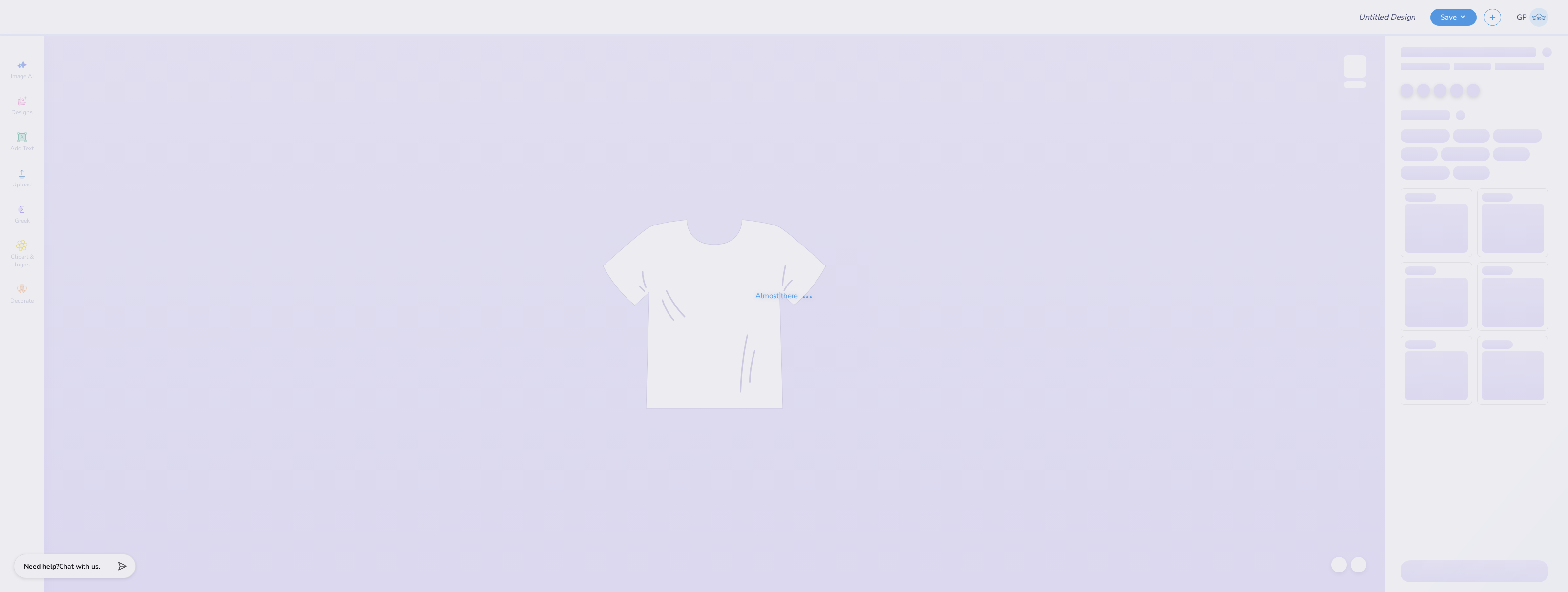
type input "TKE F1 Fall Rush Shirts"
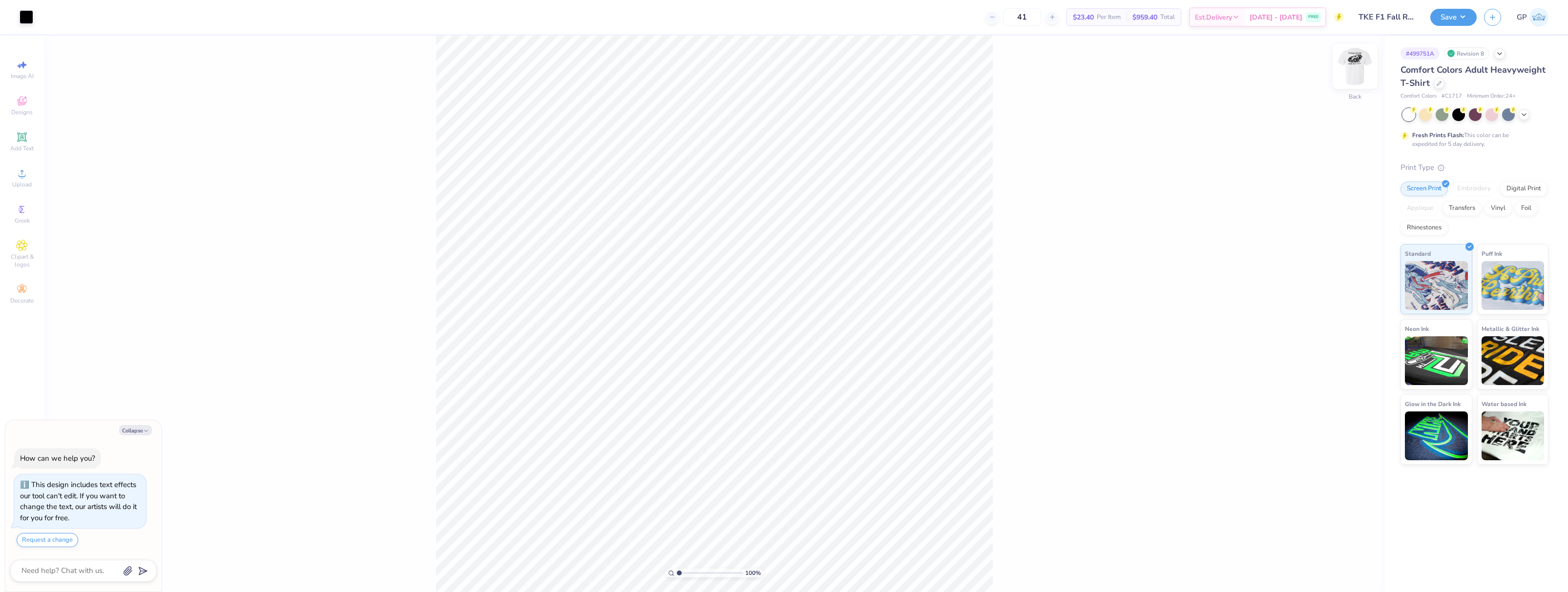
click at [1354, 65] on img at bounding box center [1355, 66] width 39 height 39
click at [24, 181] on span "Upload" at bounding box center [22, 184] width 19 height 8
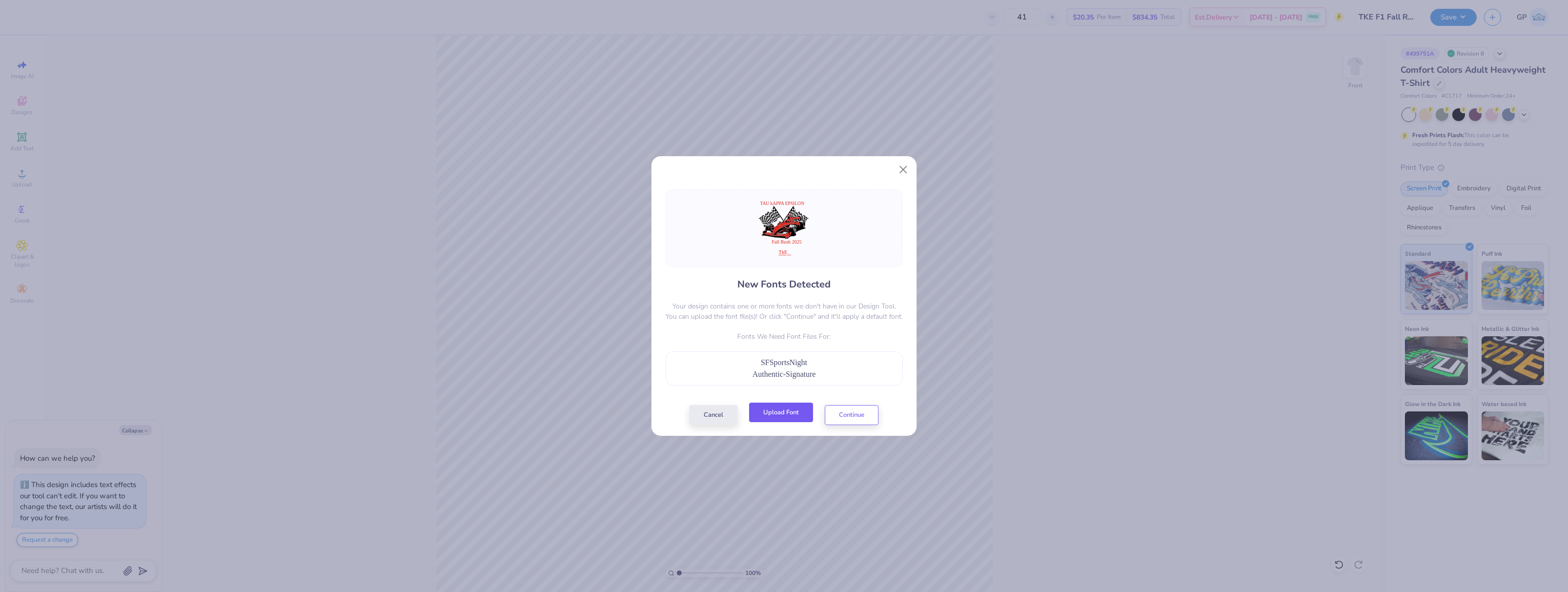
click at [767, 413] on button "Upload Font" at bounding box center [781, 413] width 64 height 20
type textarea "x"
click at [789, 409] on button "Upload Font" at bounding box center [781, 413] width 64 height 20
click at [782, 411] on button "Upload Font" at bounding box center [781, 413] width 64 height 20
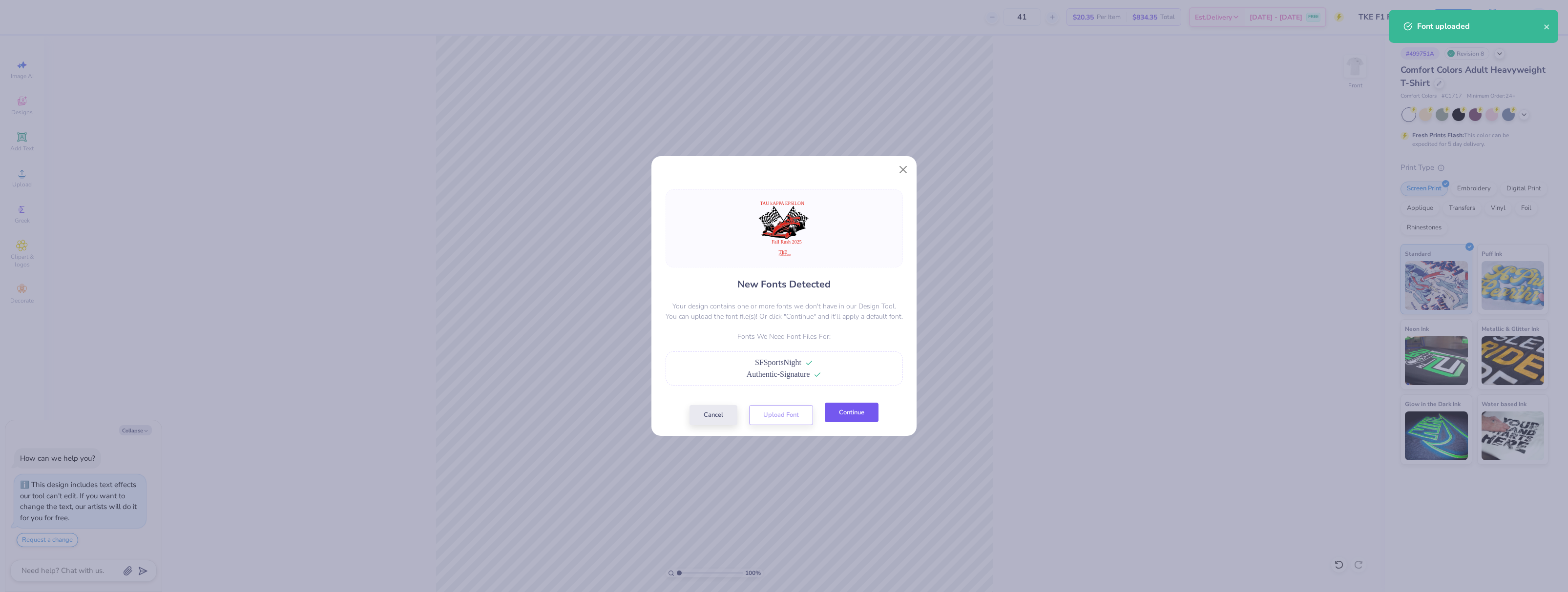
click at [849, 413] on button "Continue" at bounding box center [852, 413] width 54 height 20
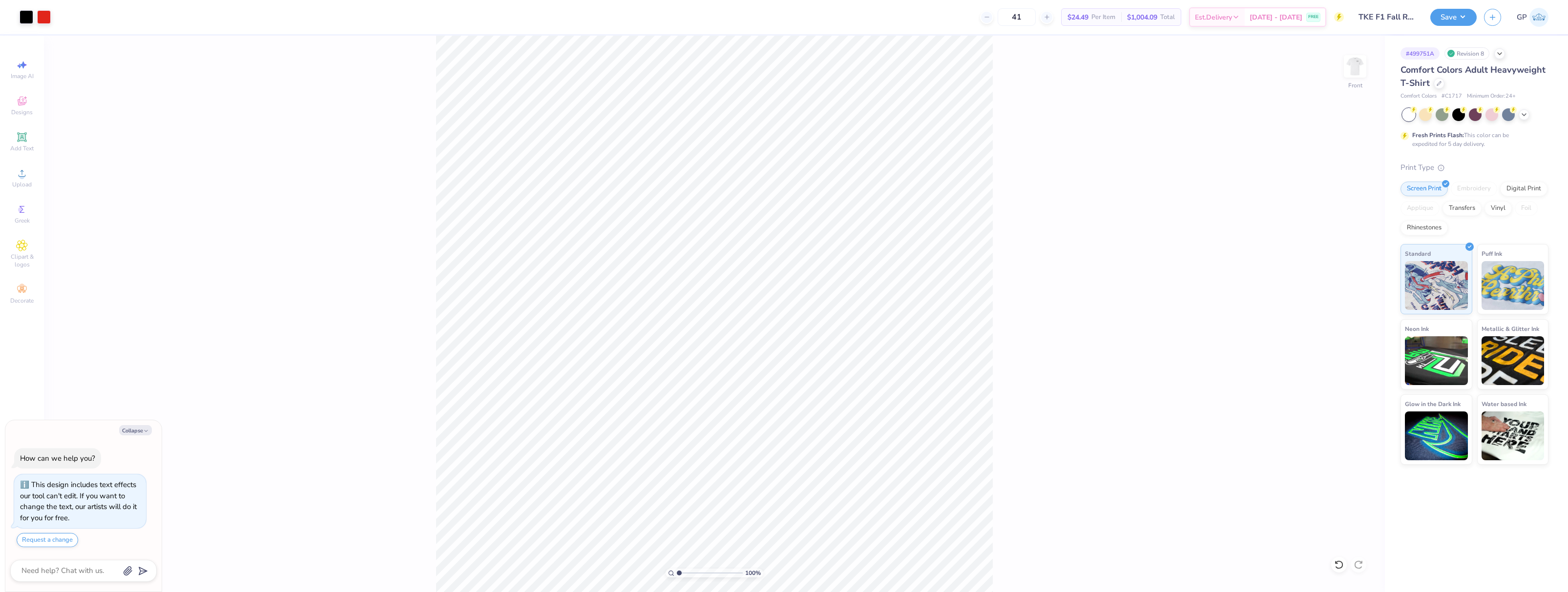
type textarea "x"
click at [1346, 270] on input "14.53" at bounding box center [1349, 269] width 35 height 13
type input "12.5"
type textarea "x"
type input "12.50"
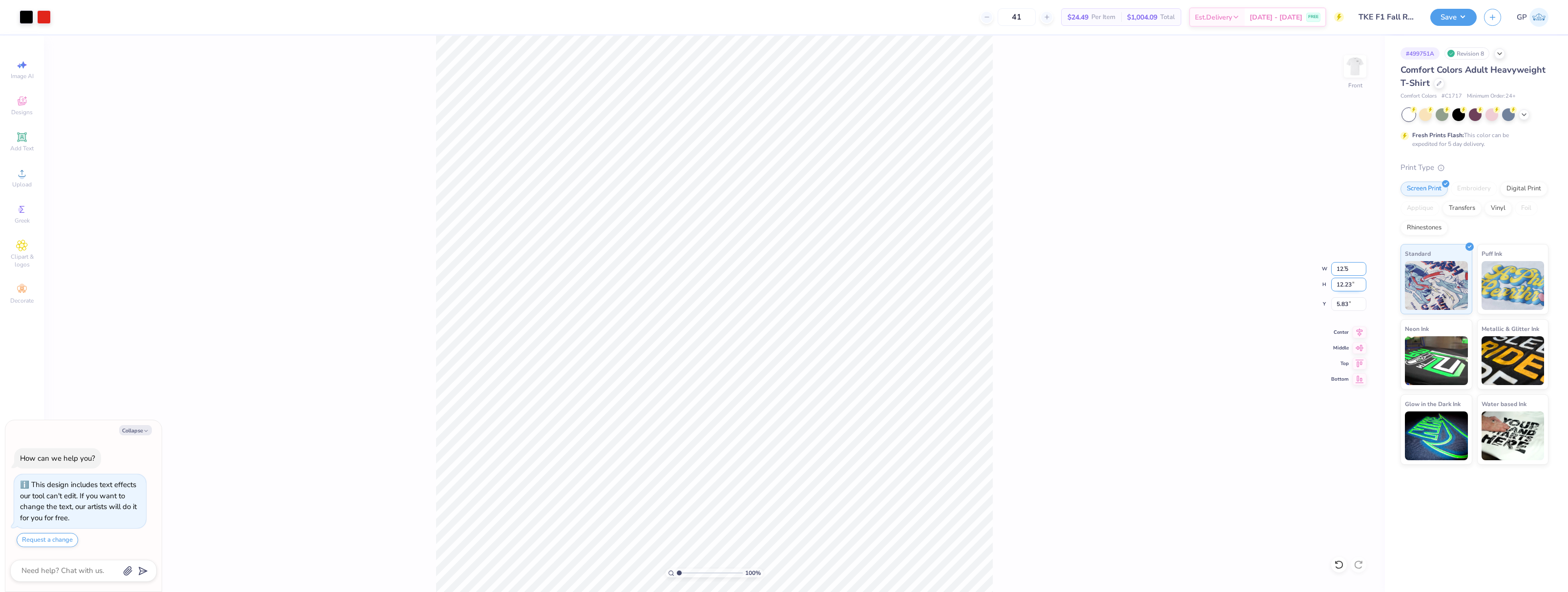
type input "10.52"
click at [1353, 301] on input "6.69" at bounding box center [1349, 304] width 35 height 13
type input "3"
type textarea "x"
type input "3.00"
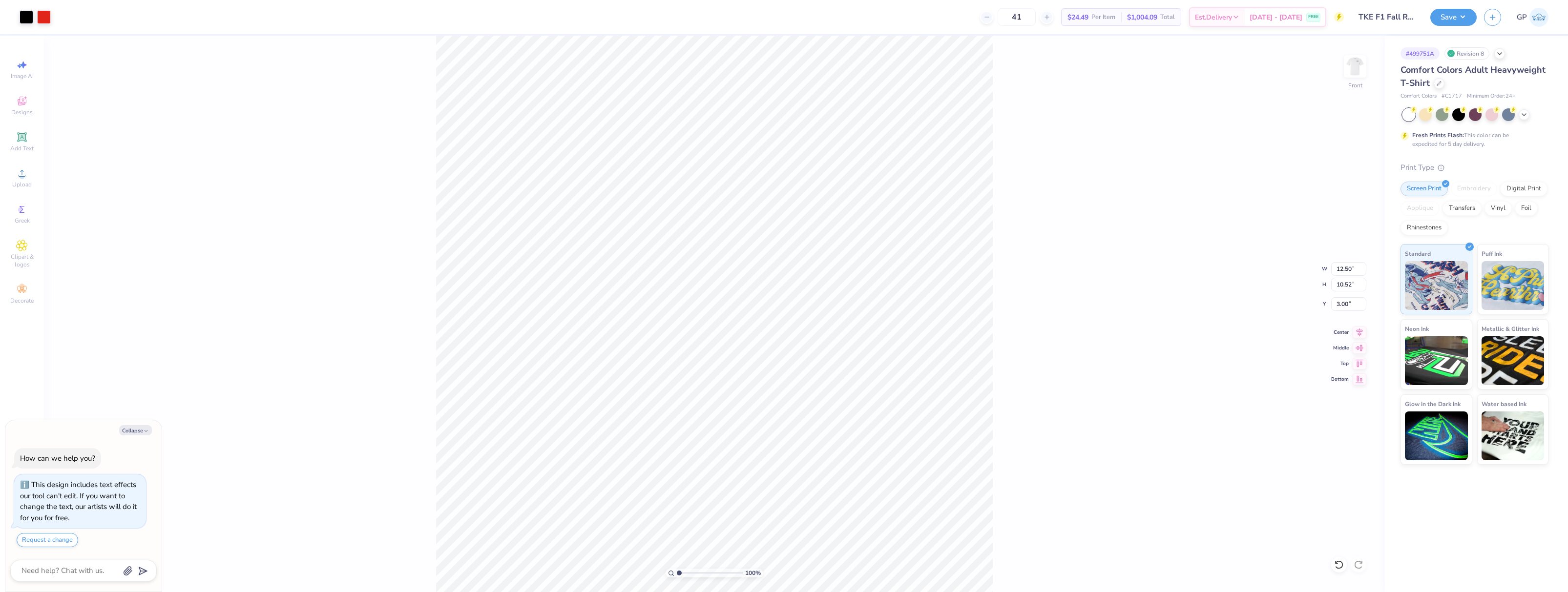
click at [1098, 226] on div "100 % Front W 12.50 12.50 " H 10.52 10.52 " Y 3.00 3.00 " Center Middle Top Bot…" at bounding box center [714, 314] width 1341 height 557
click at [1355, 75] on img at bounding box center [1355, 66] width 39 height 39
click at [26, 172] on icon at bounding box center [21, 173] width 12 height 12
type textarea "x"
click at [1347, 273] on input "2.95" at bounding box center [1349, 269] width 35 height 13
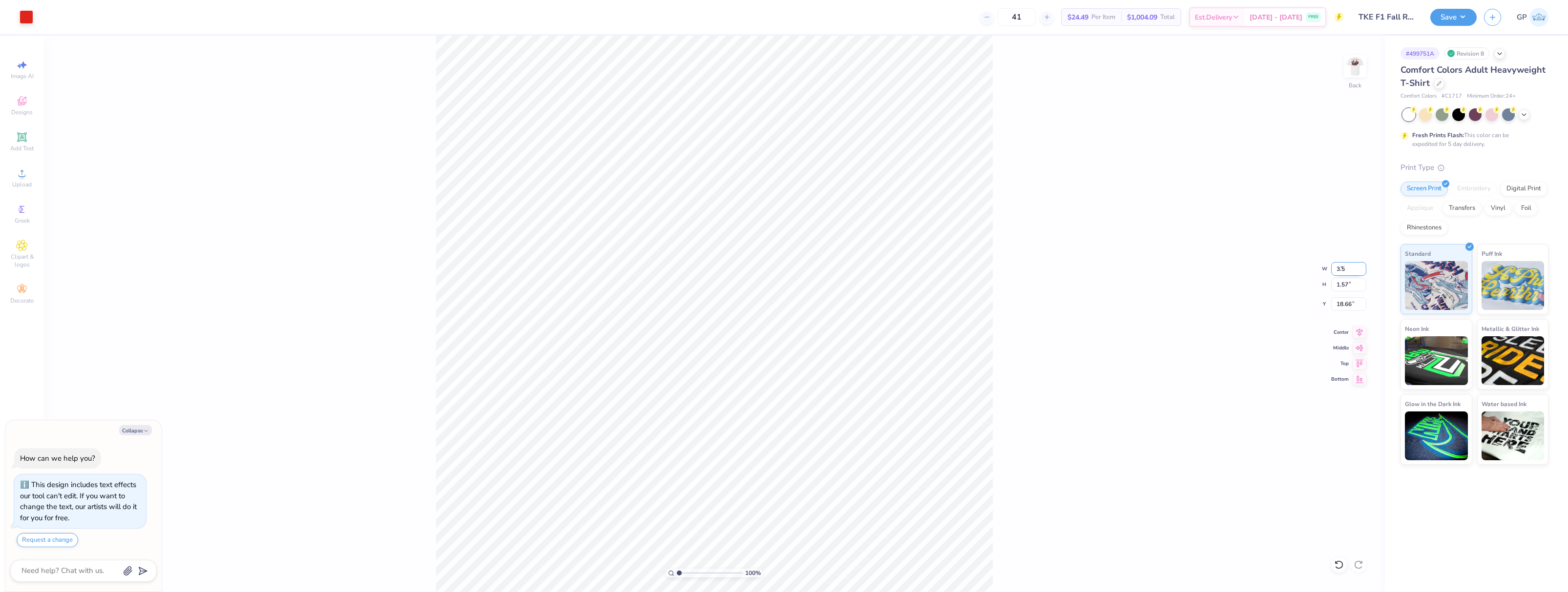
type input "3.5"
type textarea "x"
type input "3.50"
type input "1.86"
click at [1350, 302] on input "18.52" at bounding box center [1349, 304] width 35 height 13
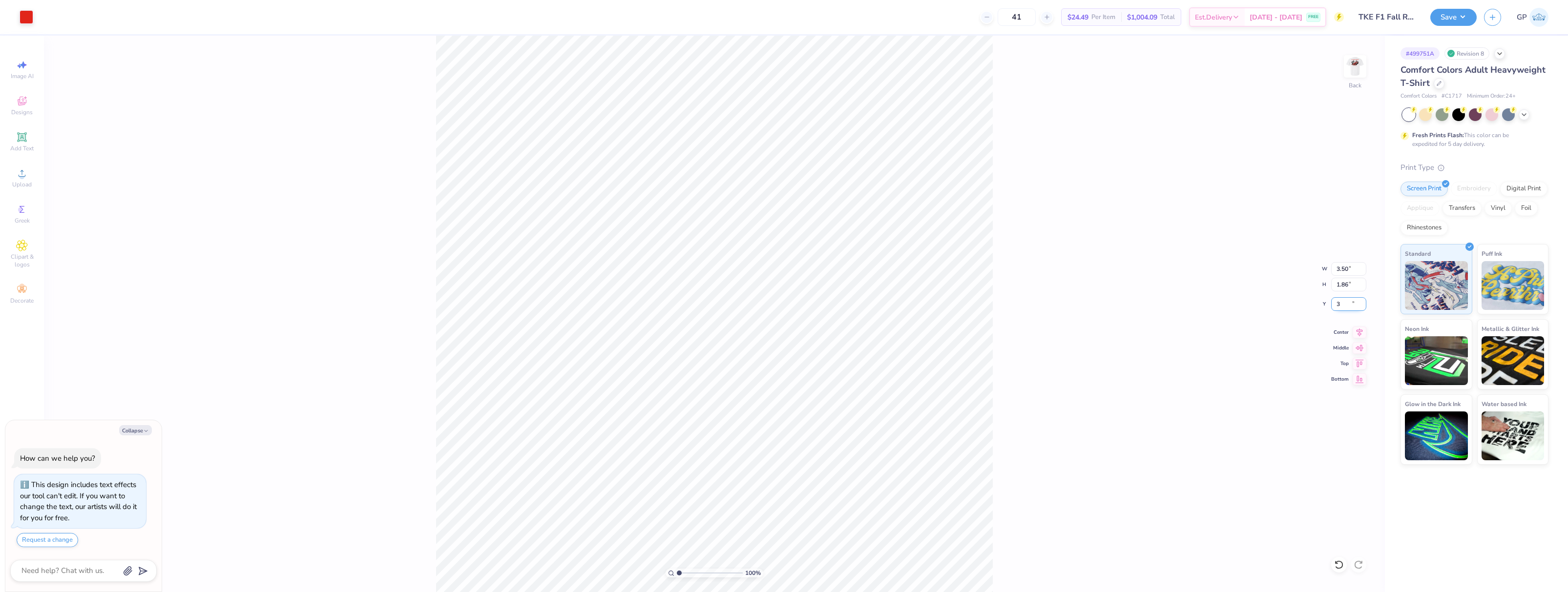
type input "3.00"
click at [1440, 19] on button "Save" at bounding box center [1454, 16] width 46 height 17
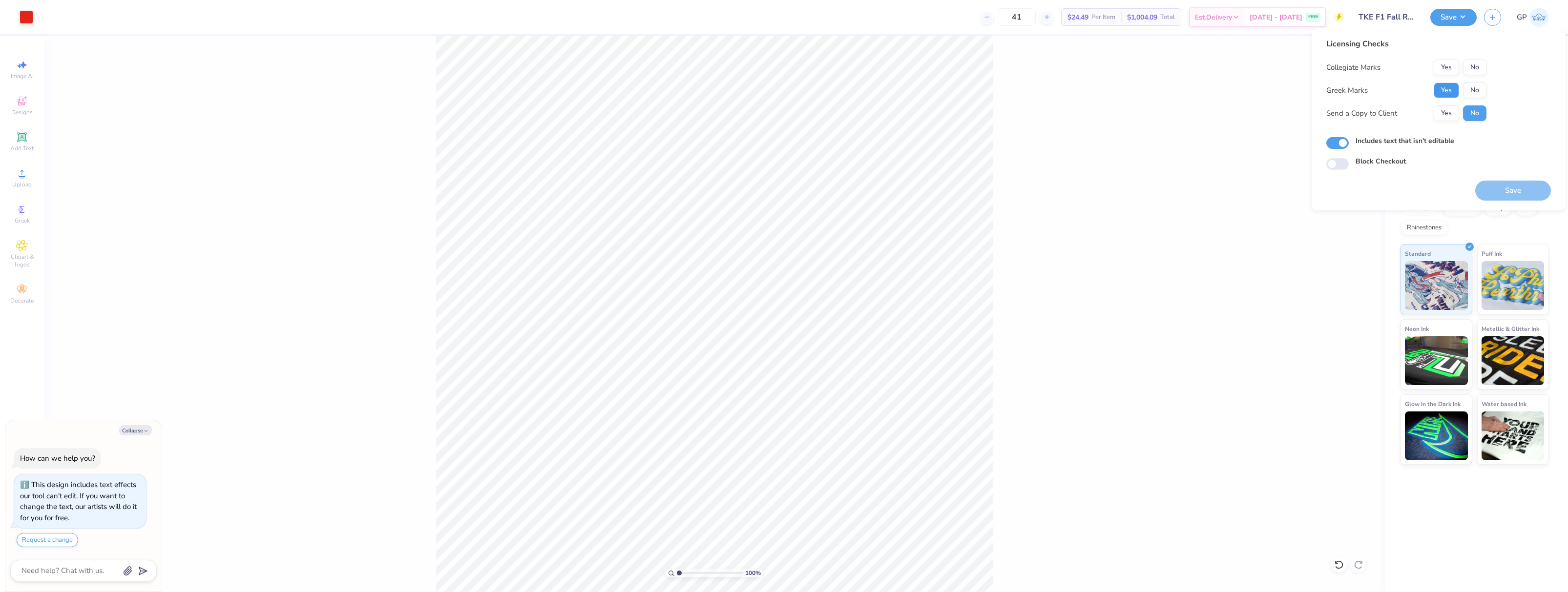
click at [1438, 96] on button "Yes" at bounding box center [1446, 91] width 26 height 16
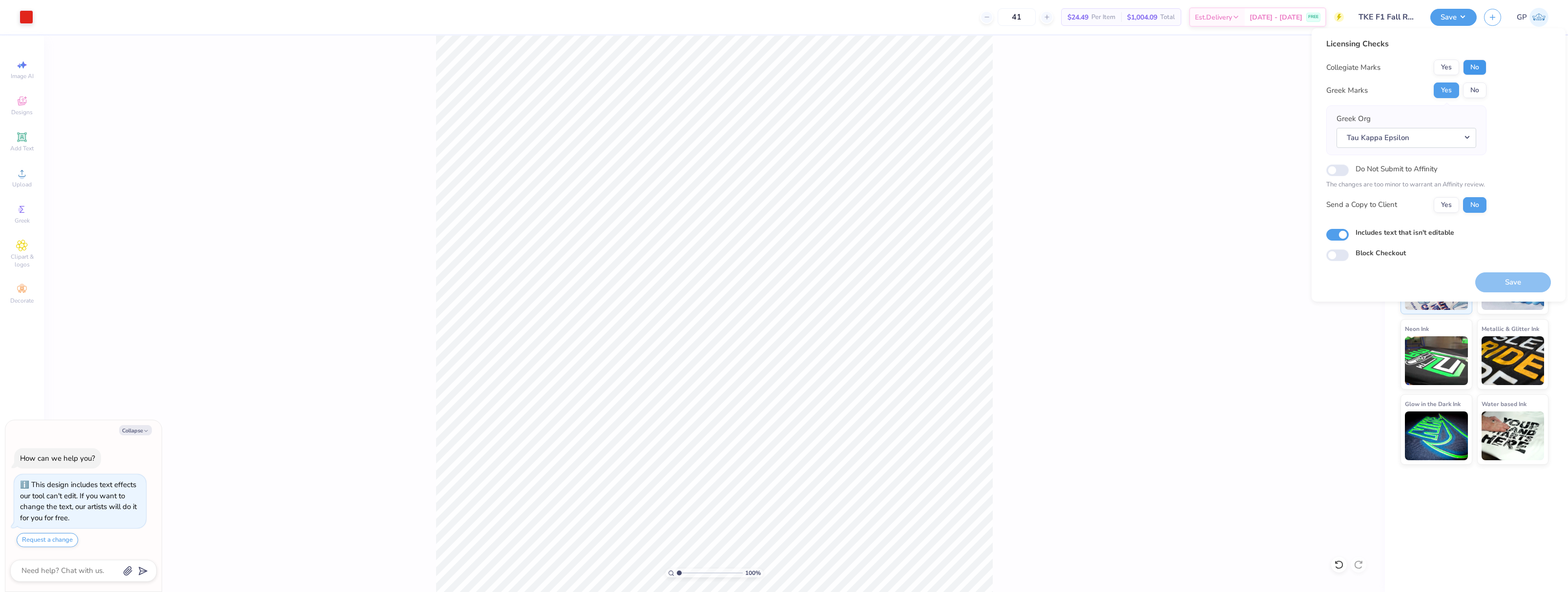
click at [1471, 69] on button "No" at bounding box center [1475, 68] width 24 height 16
type textarea "x"
click at [1348, 238] on div "Includes text that isn't editable" at bounding box center [1438, 233] width 225 height 11
click at [1342, 235] on input "Includes text that isn't editable" at bounding box center [1337, 234] width 23 height 12
checkbox input "false"
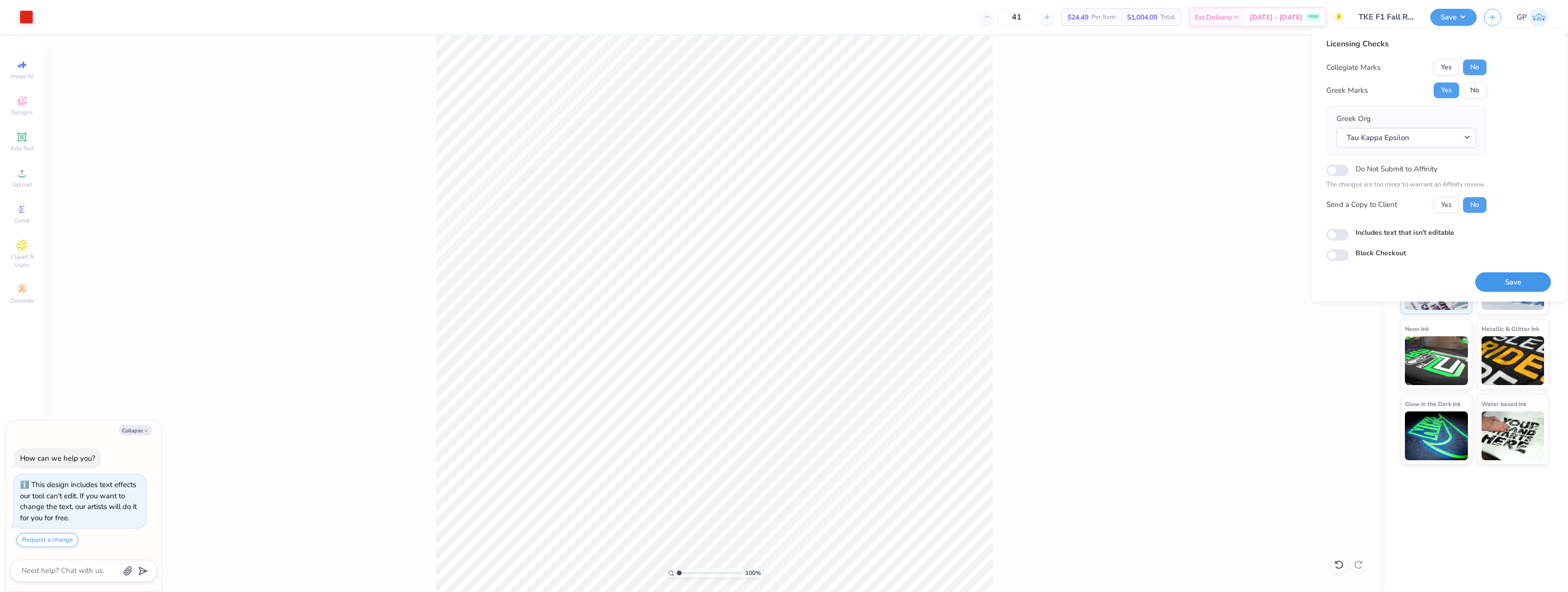
click at [1495, 280] on button "Save" at bounding box center [1513, 282] width 75 height 20
type textarea "x"
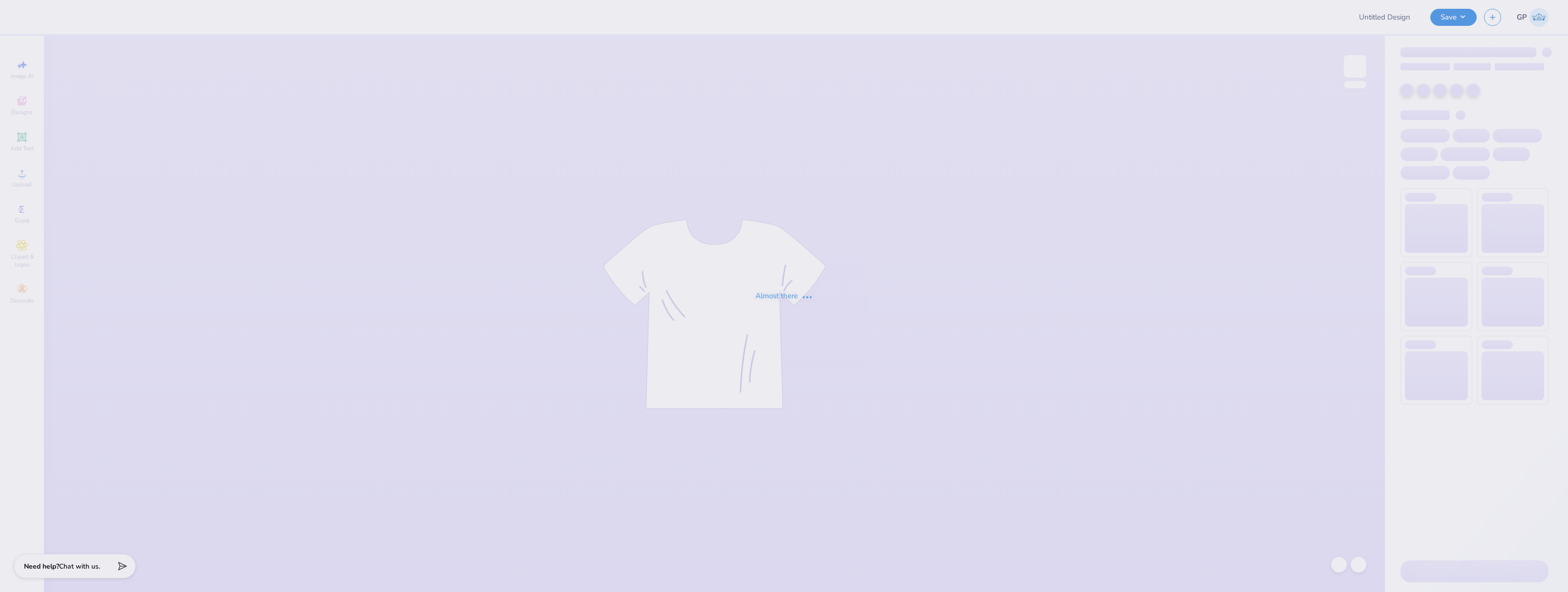
type input "TKE F1 Fall Rush Shirts"
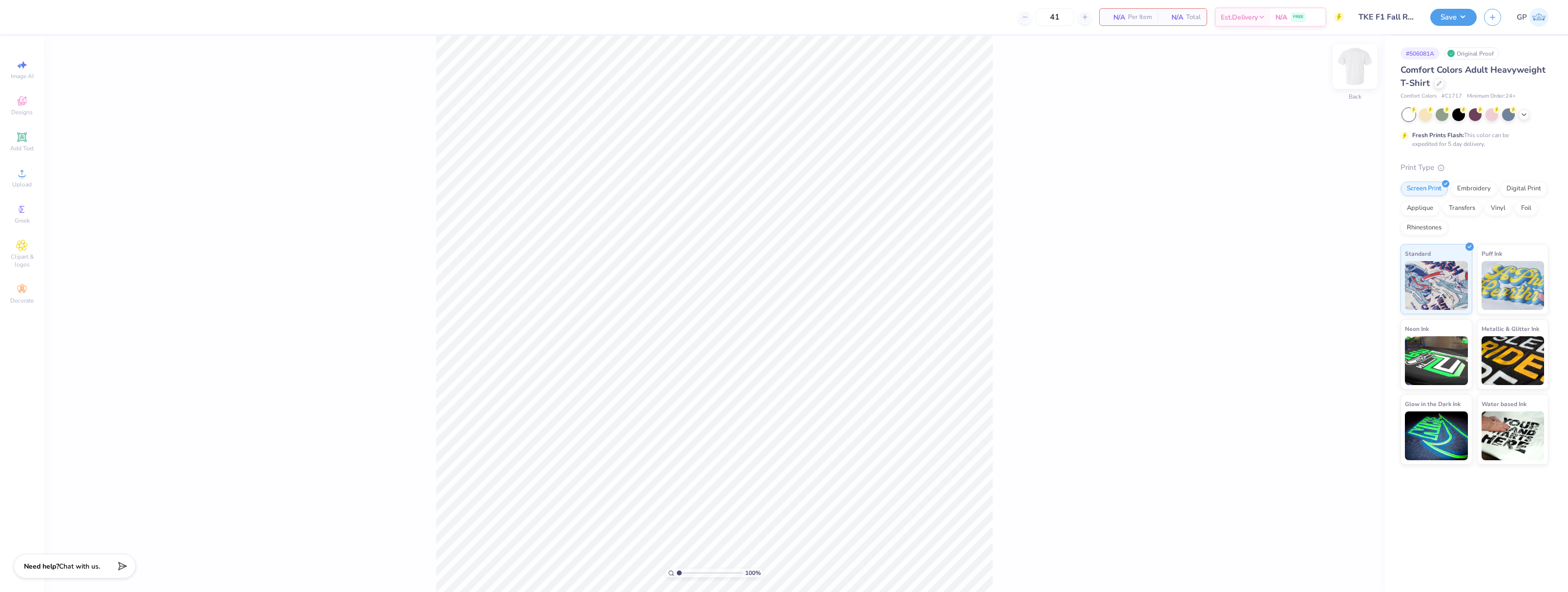
click at [1363, 68] on img at bounding box center [1355, 66] width 39 height 39
click at [29, 179] on div "Upload" at bounding box center [22, 178] width 34 height 29
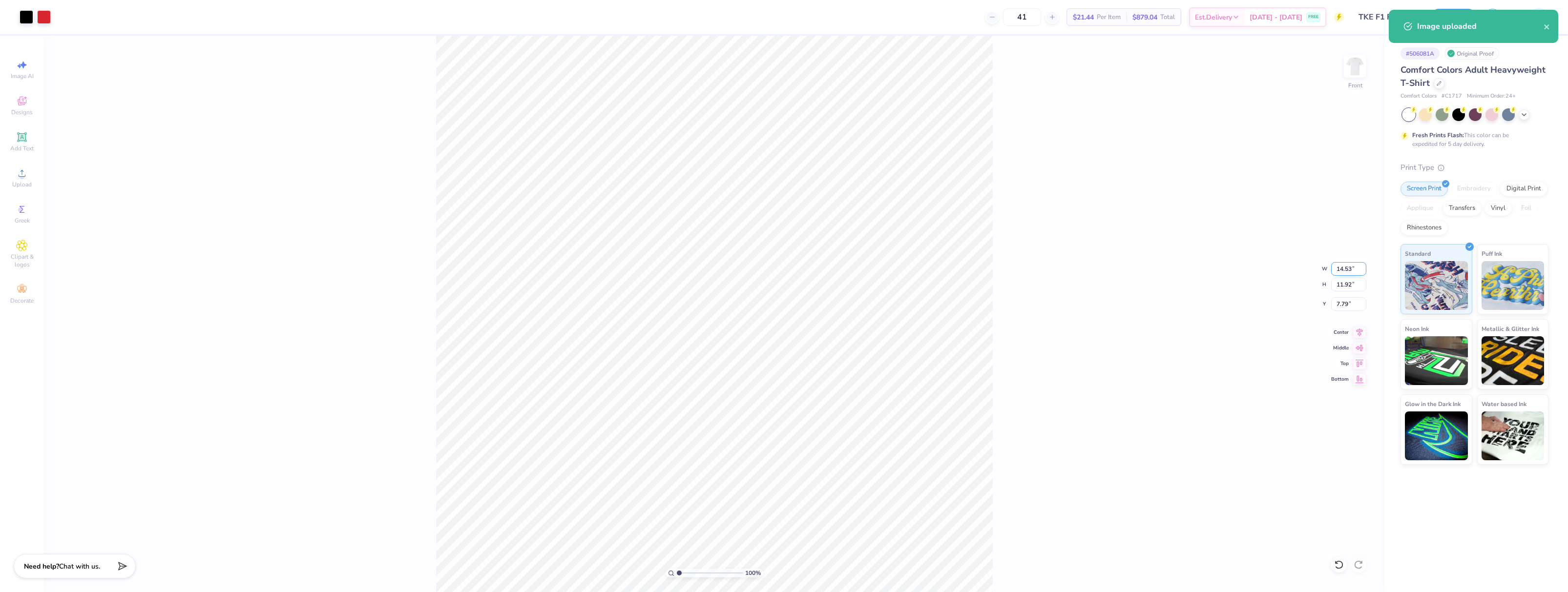
click at [1345, 273] on input "14.53" at bounding box center [1349, 269] width 35 height 13
type input "12.00"
type input "9.84"
click at [1349, 303] on input "8.83" at bounding box center [1349, 304] width 35 height 13
type input "3.00"
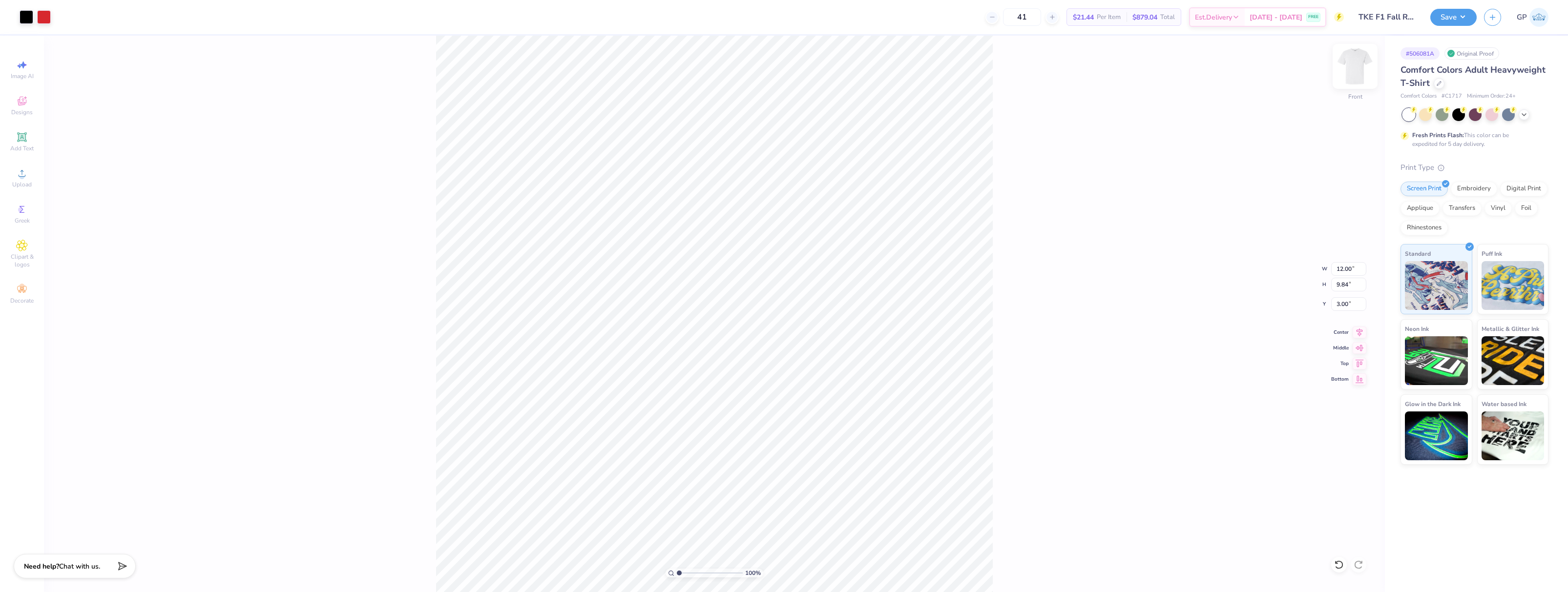
click at [1359, 72] on img at bounding box center [1355, 66] width 39 height 39
click at [33, 175] on div "Upload" at bounding box center [22, 178] width 34 height 29
click at [1343, 268] on input "12.16" at bounding box center [1349, 269] width 35 height 13
type input "4.00"
type input "1.80"
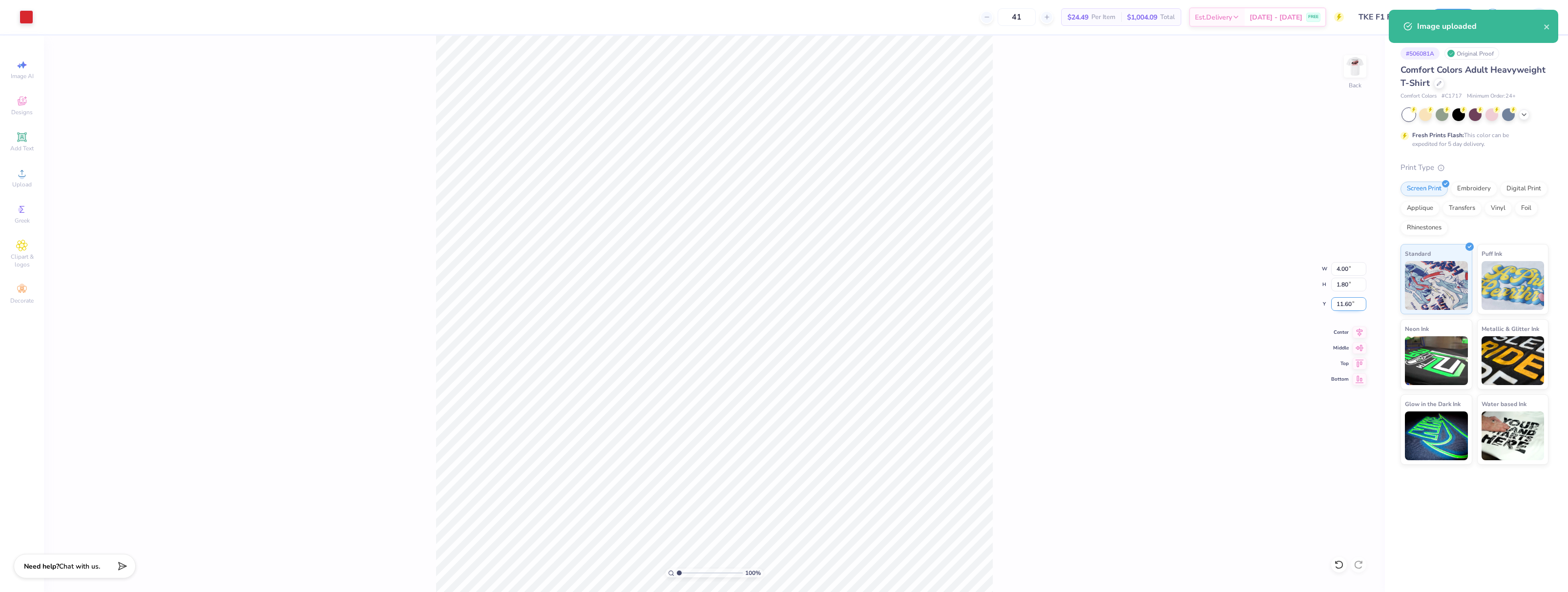
click at [1343, 302] on input "11.60" at bounding box center [1349, 304] width 35 height 13
type input "3.00"
click at [1004, 165] on div "100 % Back W 4.00 4.00 " H 1.80 1.80 " Y 3.00 3.00 " Center Middle Top Bottom" at bounding box center [714, 314] width 1341 height 557
click at [1452, 16] on button "Save" at bounding box center [1454, 16] width 46 height 17
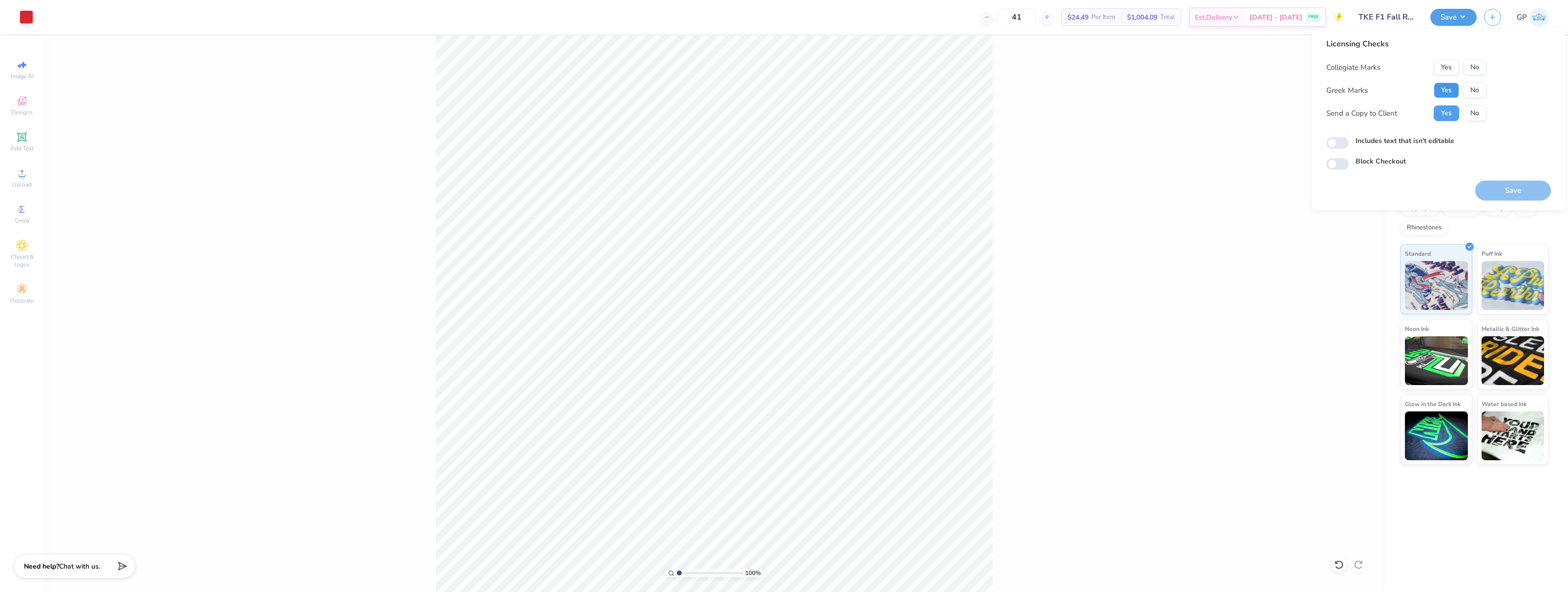
click at [1441, 85] on button "Yes" at bounding box center [1446, 91] width 26 height 16
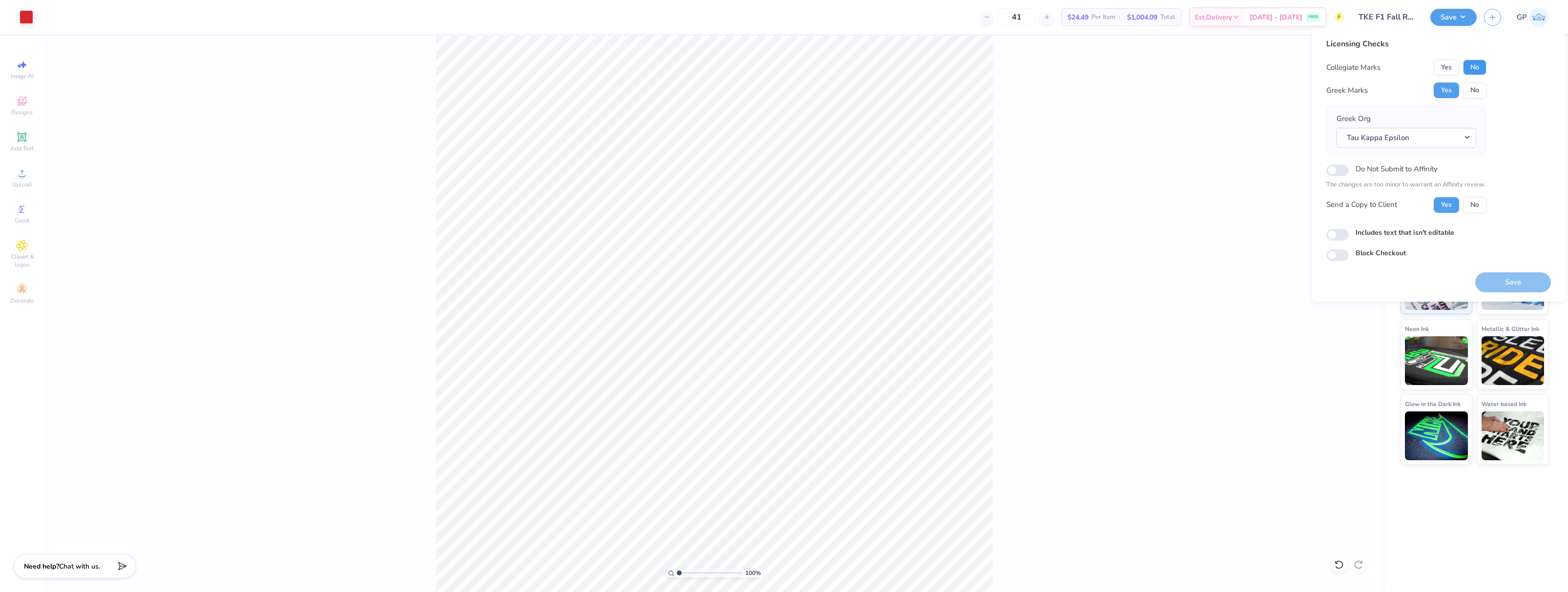
click at [1477, 68] on button "No" at bounding box center [1475, 68] width 24 height 16
click at [1339, 234] on input "Includes text that isn't editable" at bounding box center [1337, 234] width 23 height 12
checkbox input "true"
click at [1514, 290] on button "Save" at bounding box center [1513, 282] width 75 height 20
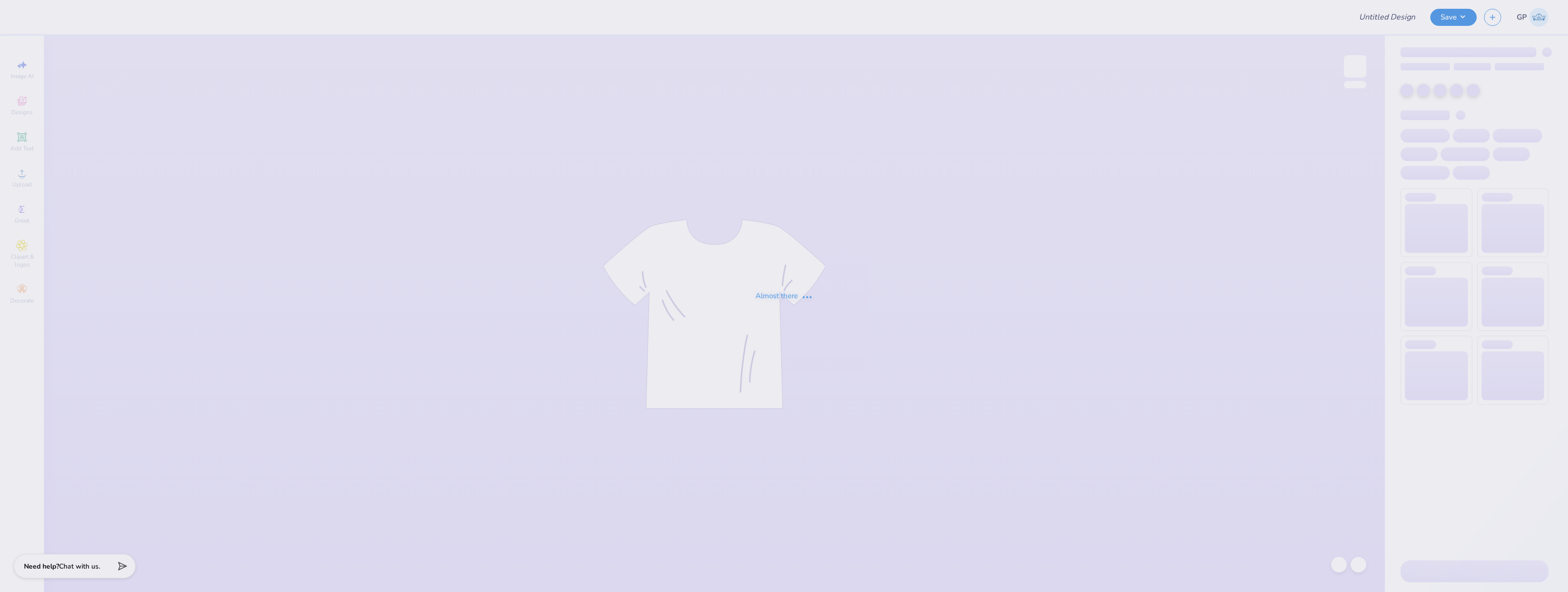
type input "TKE F1 Fall Rush Shirts"
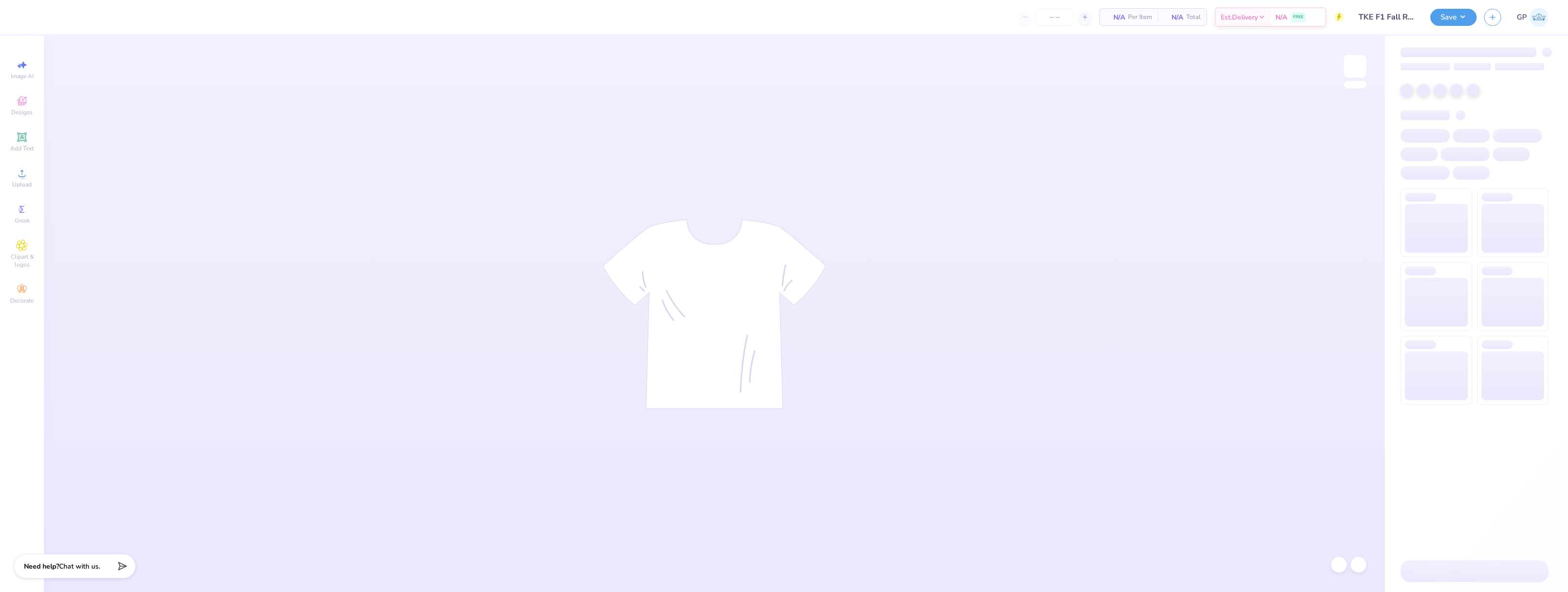
type input "41"
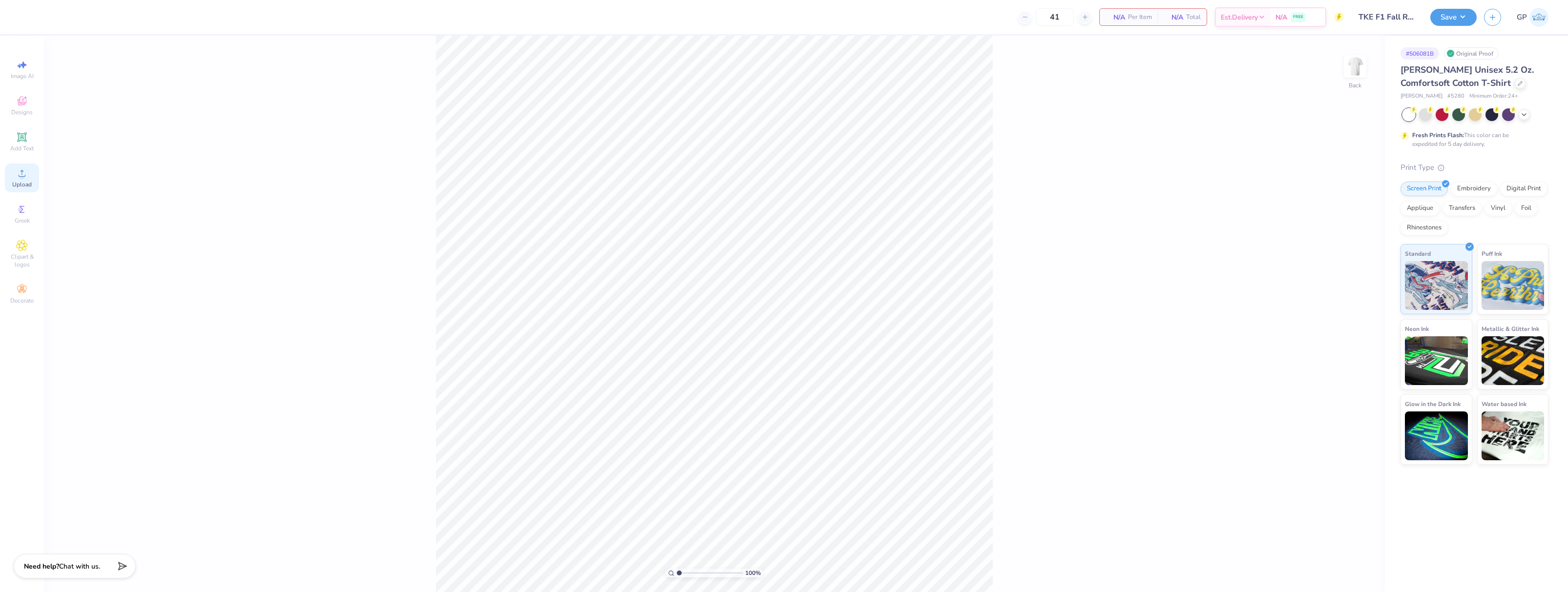
click at [26, 174] on icon at bounding box center [21, 173] width 12 height 12
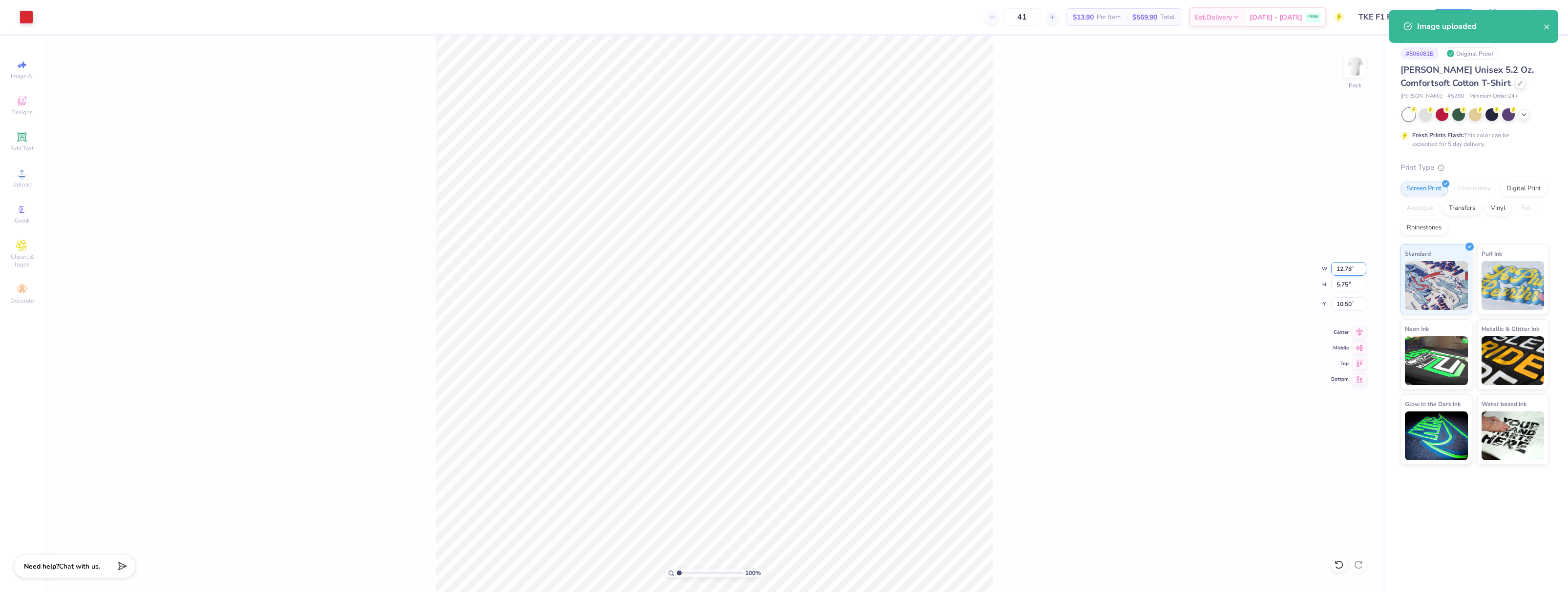
click at [1349, 265] on input "12.78" at bounding box center [1349, 269] width 35 height 13
type input "4.00"
type input "1.80"
click at [1349, 306] on input "12.48" at bounding box center [1349, 304] width 35 height 13
type input "3.00"
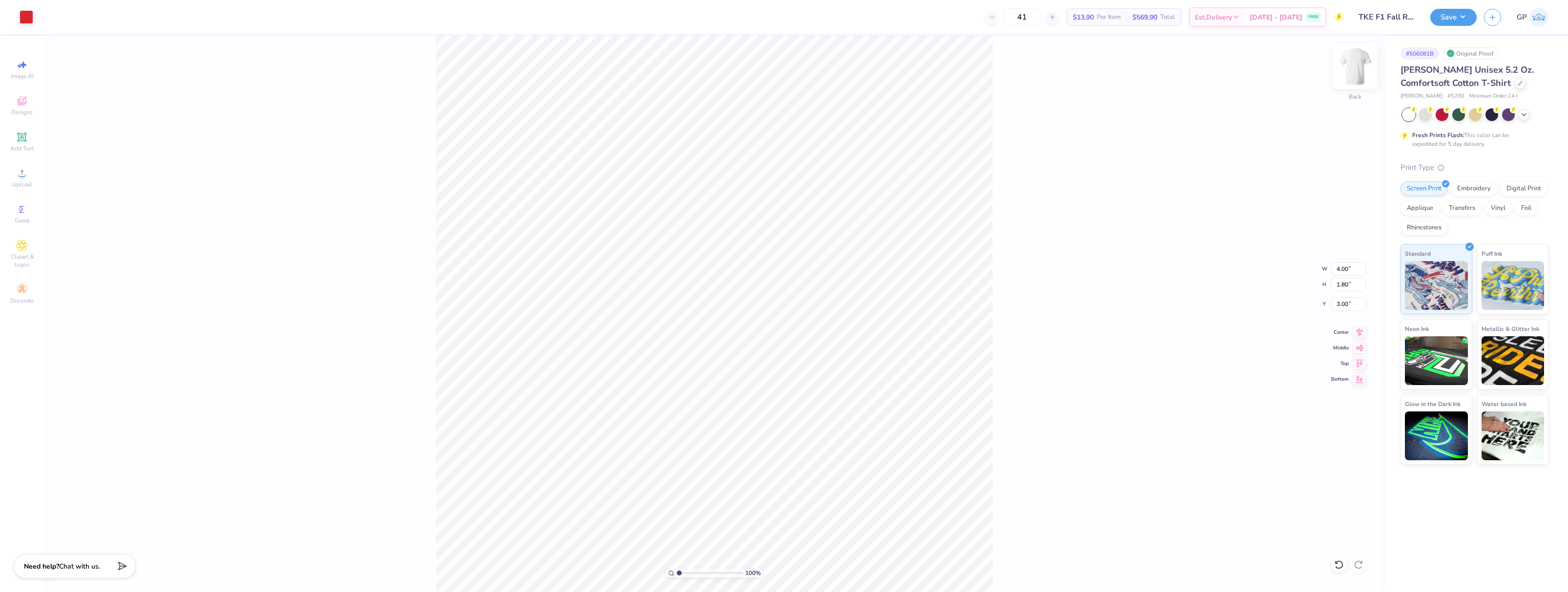
click at [1349, 71] on img at bounding box center [1355, 66] width 39 height 39
click at [21, 176] on icon at bounding box center [21, 173] width 7 height 7
click at [1340, 270] on input "15.00" at bounding box center [1349, 269] width 35 height 13
type input "12.00"
type input "9.84"
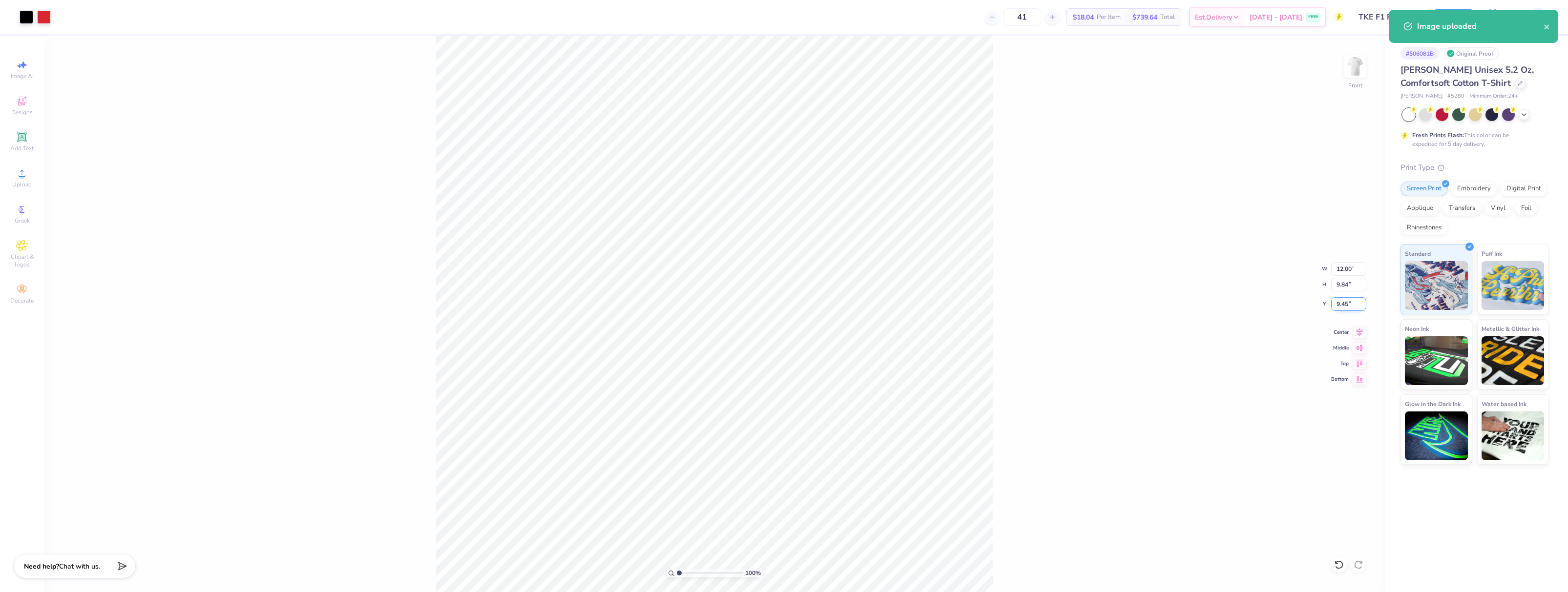
click at [1340, 300] on input "9.45" at bounding box center [1349, 304] width 35 height 13
type input "3.00"
click at [1136, 299] on div "100 % Front W 12.00 12.00 " H 9.84 9.84 " Y 3.00 3.00 " Center Middle Top Bottom" at bounding box center [714, 314] width 1341 height 557
click at [1442, 24] on button "Save" at bounding box center [1454, 16] width 46 height 17
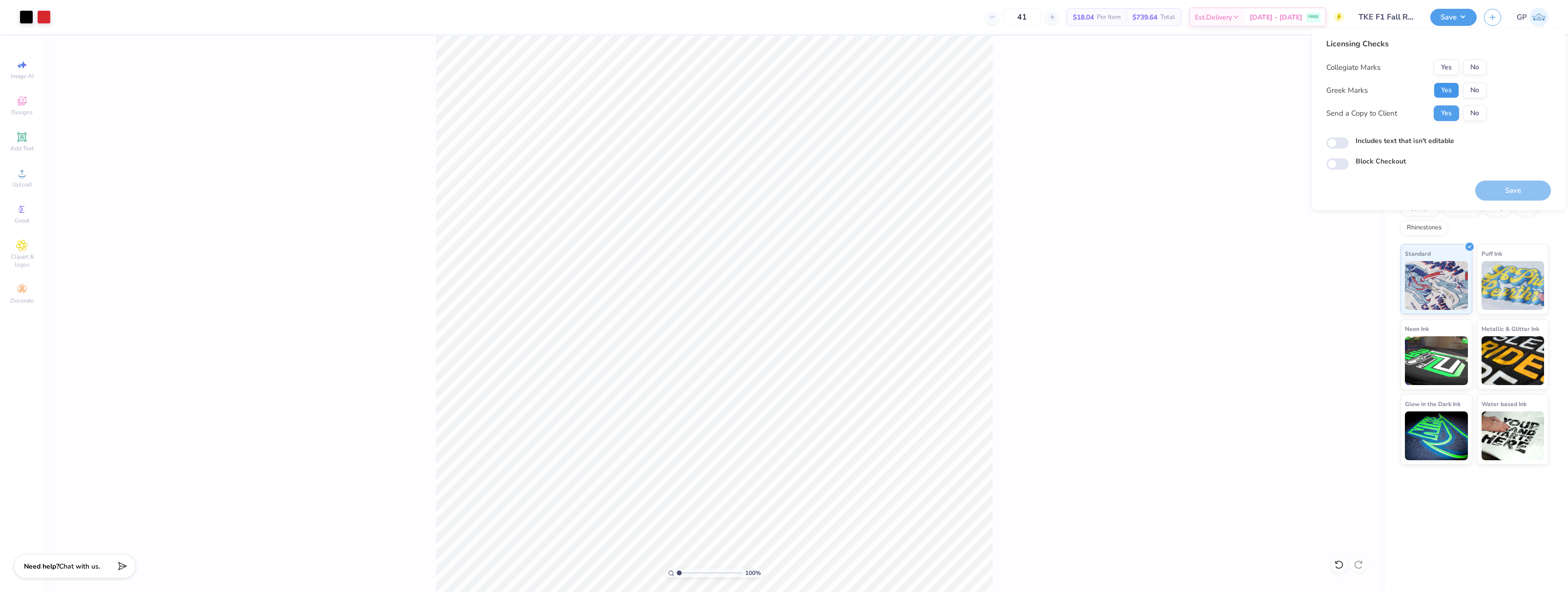
click at [1443, 89] on button "Yes" at bounding box center [1446, 91] width 26 height 16
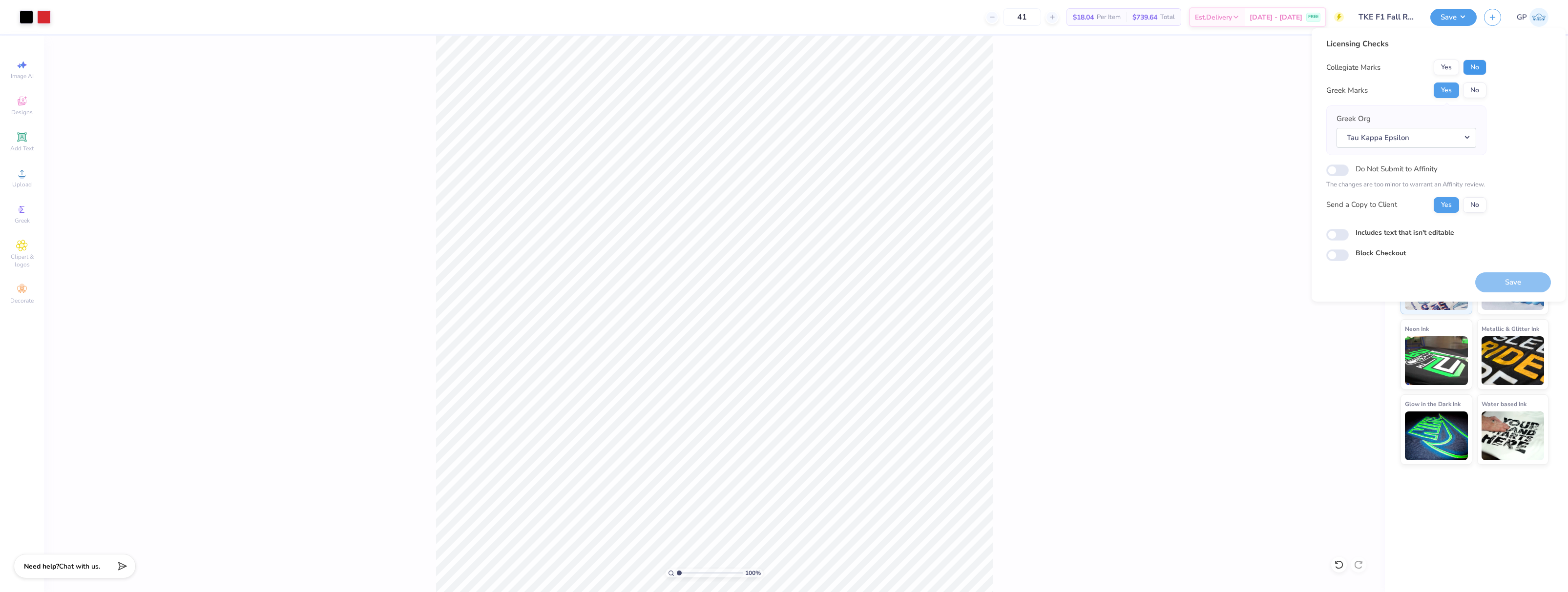
click at [1473, 72] on button "No" at bounding box center [1475, 68] width 24 height 16
click at [1331, 235] on input "Includes text that isn't editable" at bounding box center [1337, 234] width 23 height 12
checkbox input "true"
click at [1508, 285] on button "Save" at bounding box center [1513, 282] width 75 height 20
